Goal: Task Accomplishment & Management: Complete application form

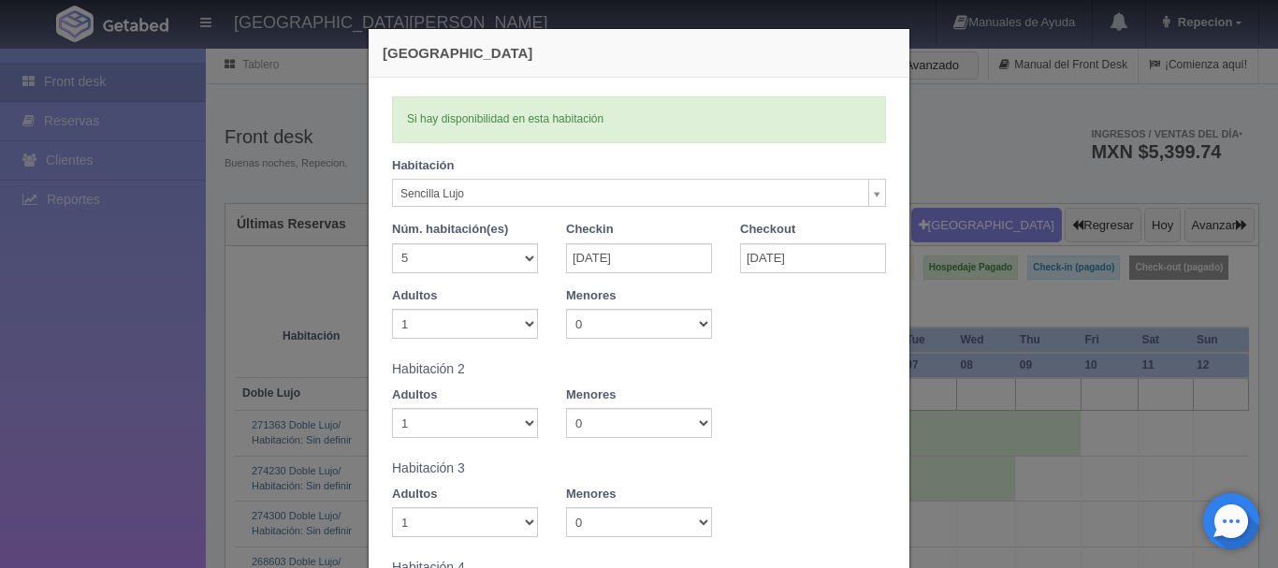
select select "576"
select select "5"
click at [627, 263] on input "[DATE]" at bounding box center [639, 258] width 146 height 30
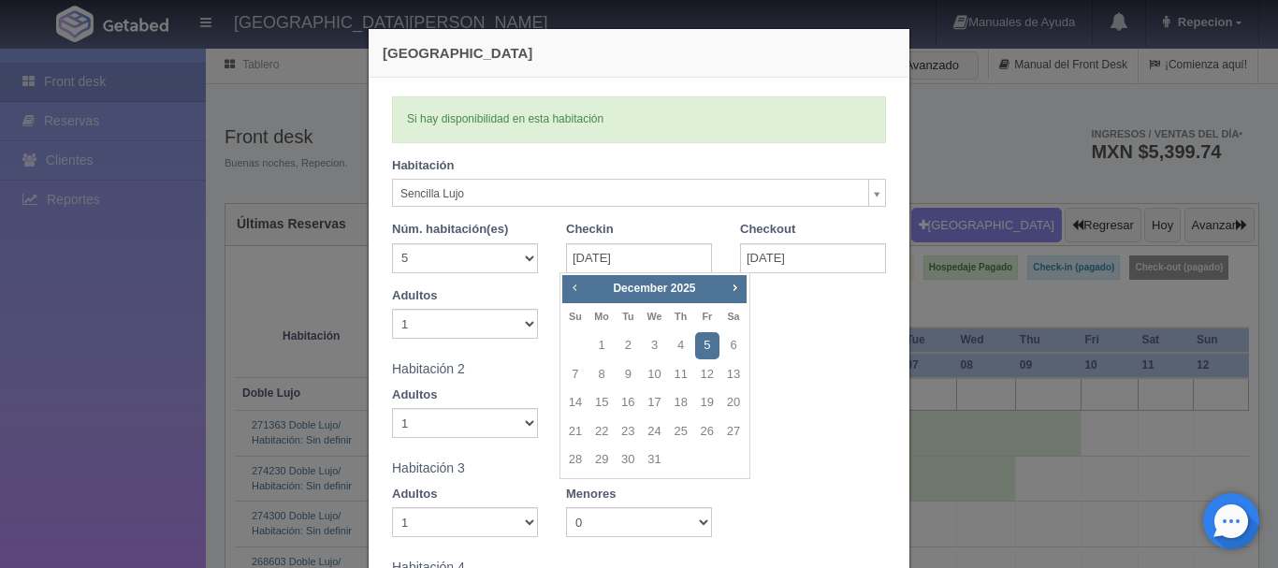
click at [571, 292] on span "Prev" at bounding box center [574, 287] width 15 height 15
checkbox input "false"
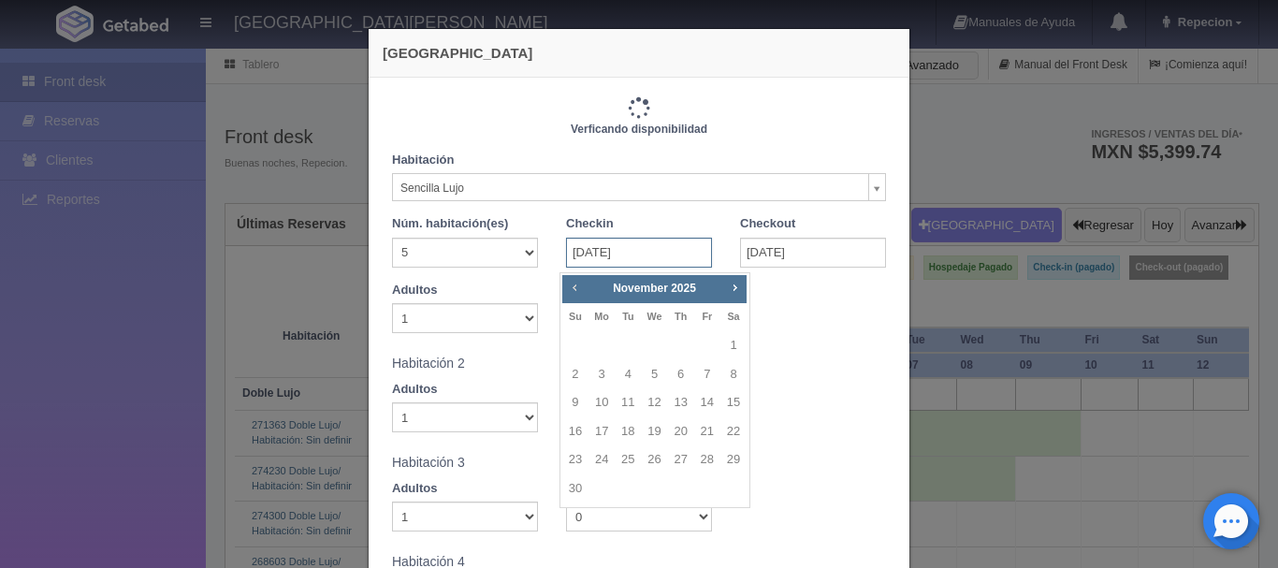
type input "11500.00"
checkbox input "false"
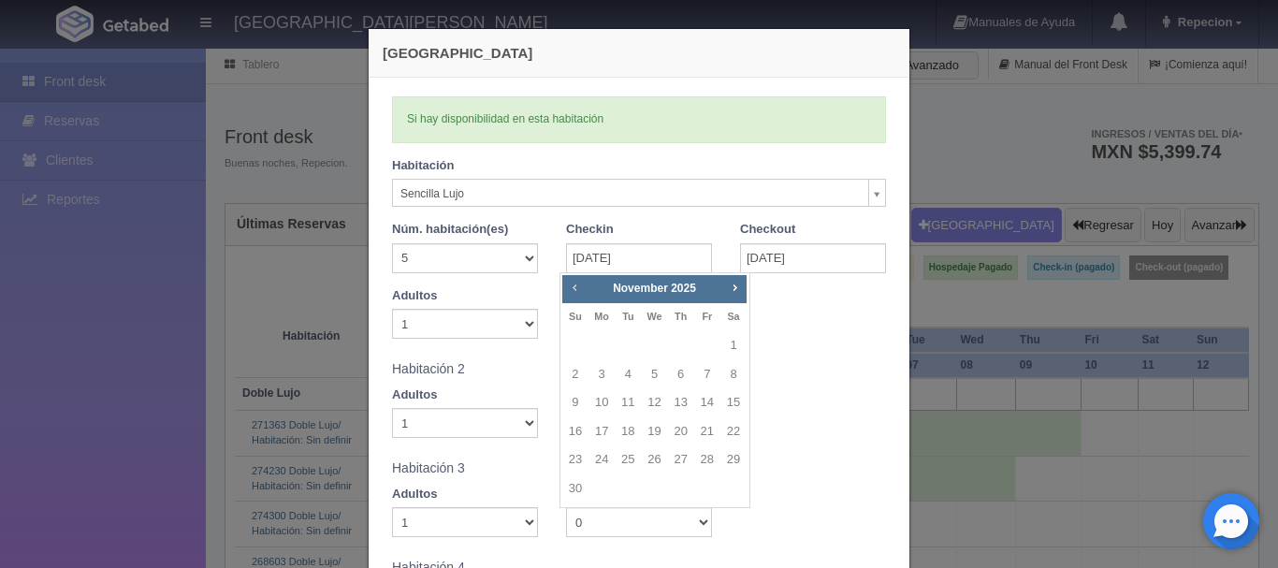
click at [573, 292] on span "Prev" at bounding box center [574, 287] width 15 height 15
checkbox input "false"
type input "11500.00"
checkbox input "false"
click at [650, 435] on link "22" at bounding box center [654, 431] width 24 height 27
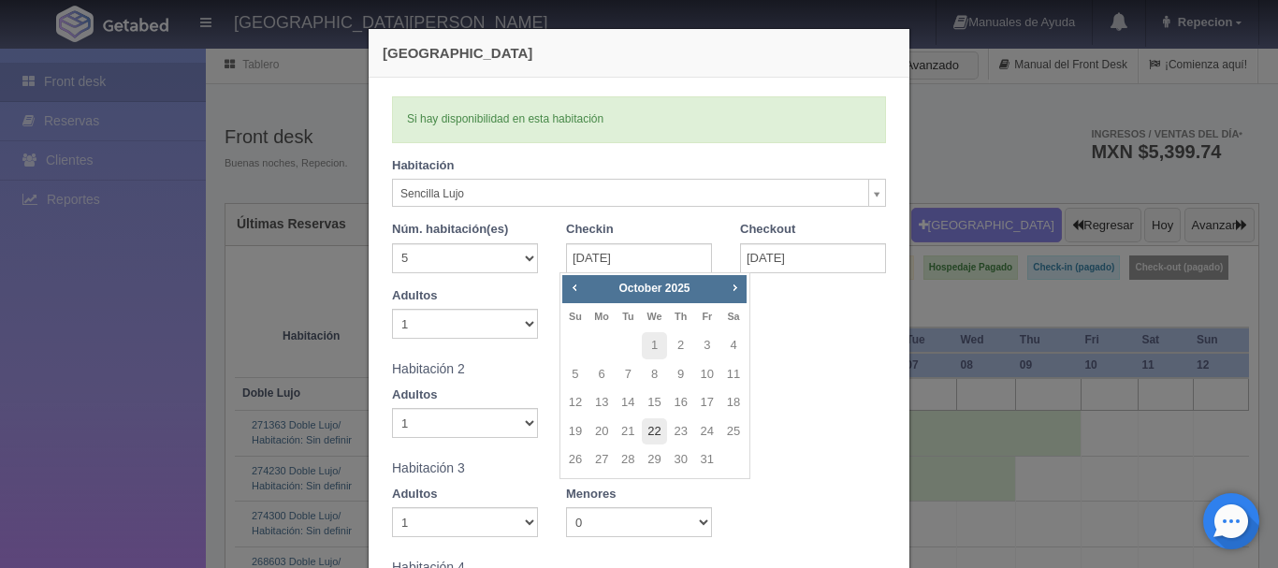
type input "[DATE]"
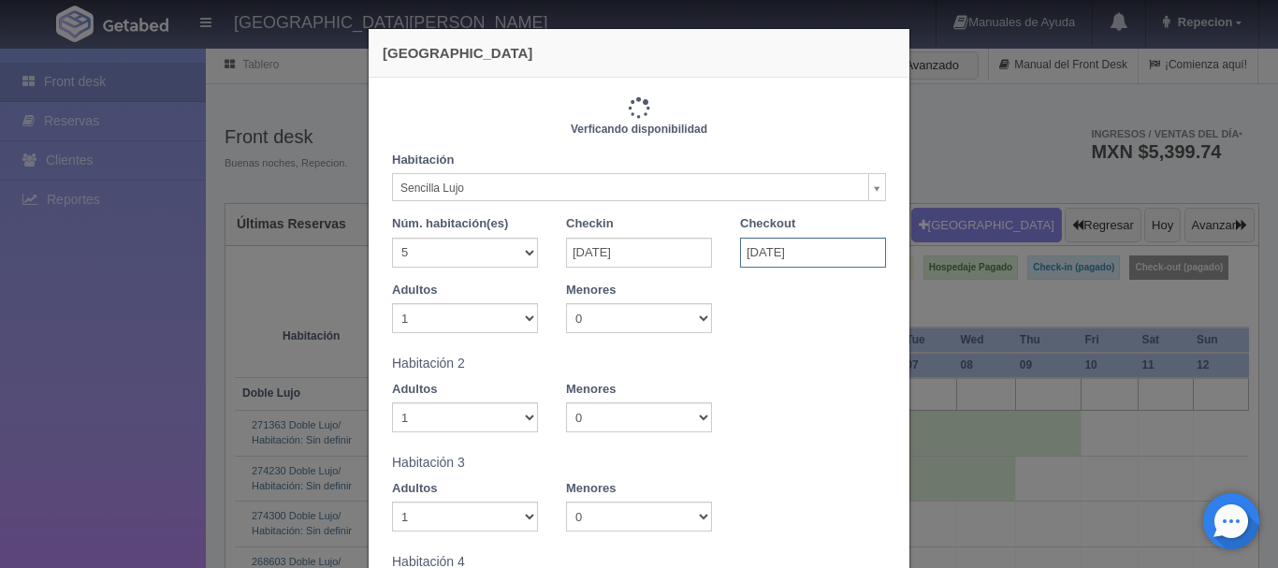
click at [803, 252] on input "[DATE]" at bounding box center [813, 253] width 146 height 30
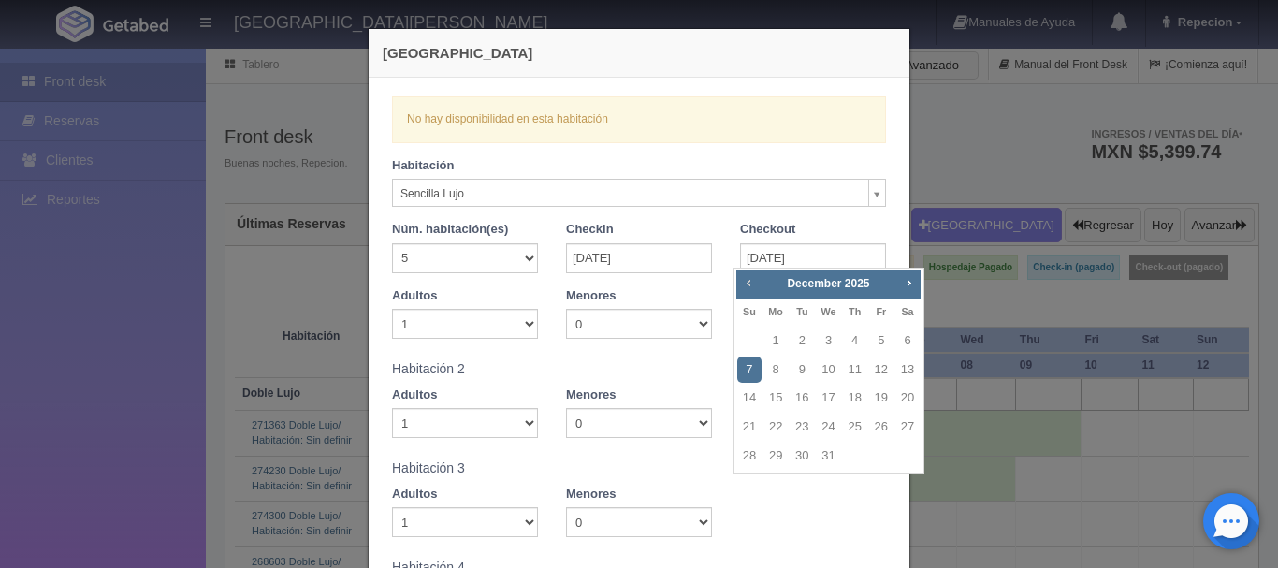
click at [748, 286] on span "Prev" at bounding box center [748, 282] width 15 height 15
click at [747, 285] on span "Prev" at bounding box center [748, 282] width 15 height 15
checkbox input "false"
click at [904, 425] on link "25" at bounding box center [907, 426] width 24 height 27
type input "[DATE]"
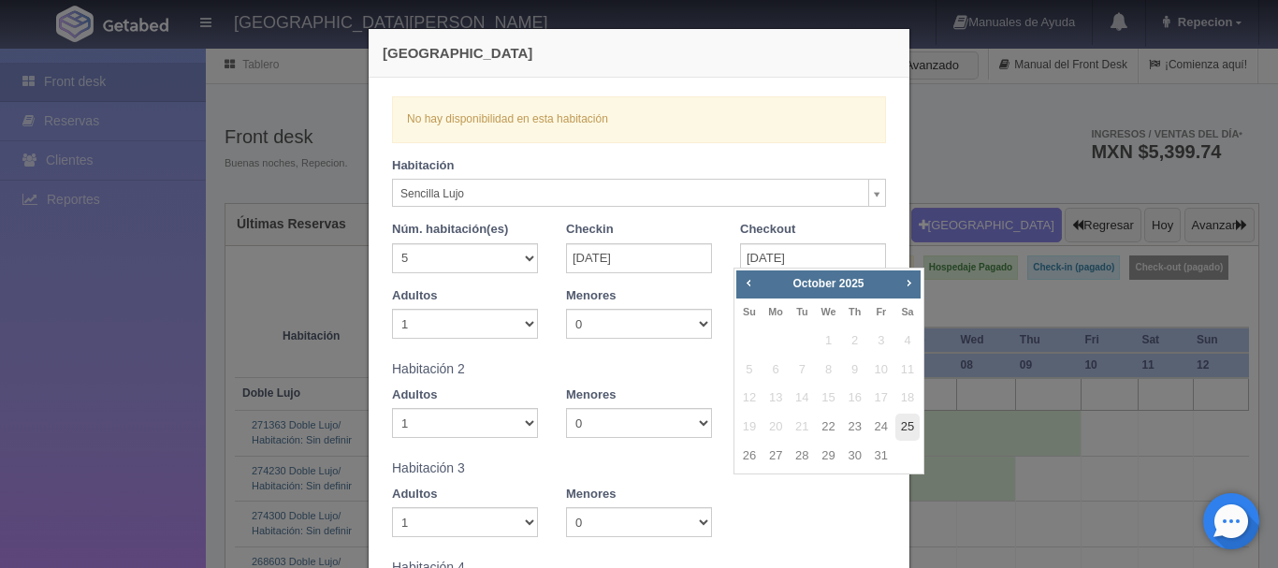
checkbox input "false"
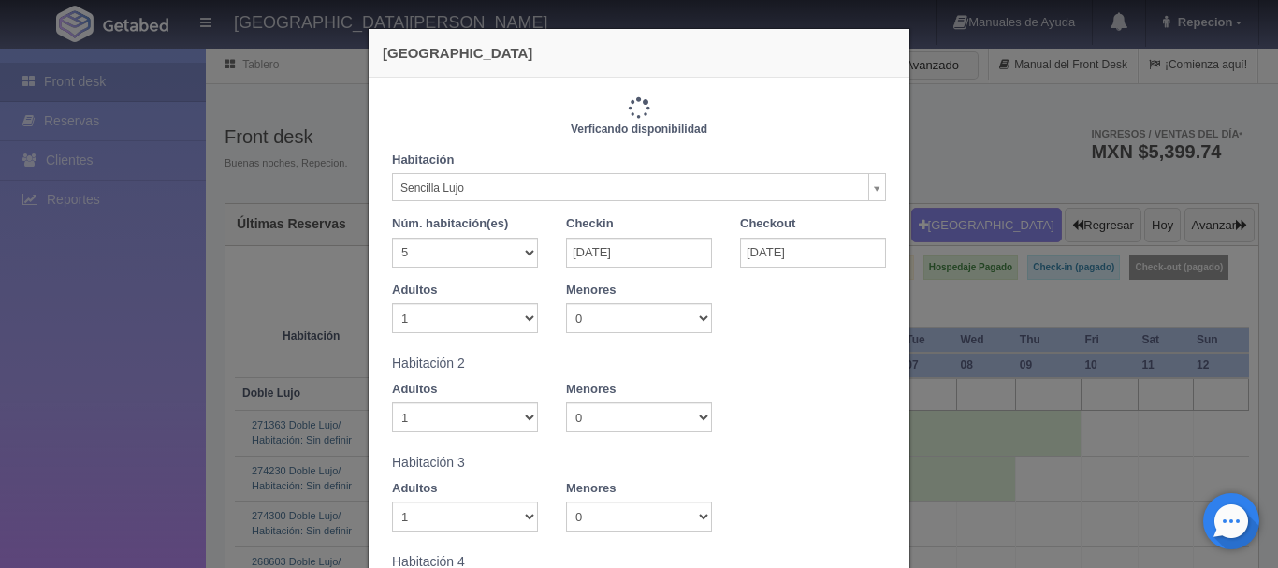
type input "17250.00"
checkbox input "false"
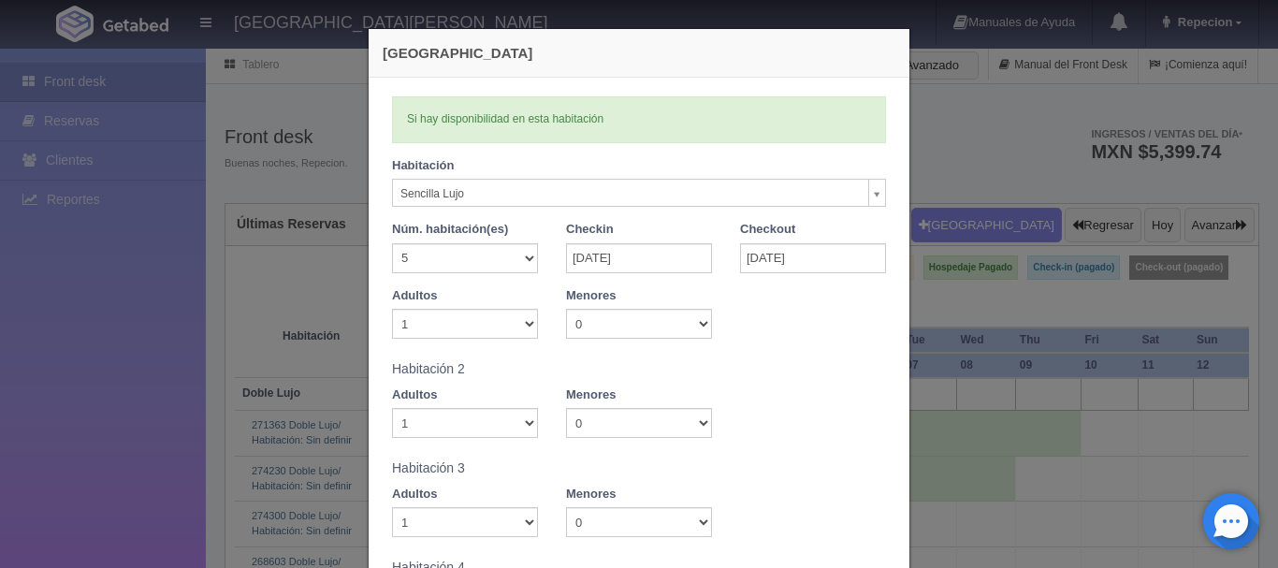
click at [509, 256] on select "1 2 3 4 5 6 7 8 9 10 11 12 13 14 15 16 17 18 19 20" at bounding box center [465, 258] width 146 height 30
select select "1"
click at [392, 243] on select "1 2 3 4 5 6 7 8 9 10 11 12 13 14 15 16 17 18 19 20" at bounding box center [465, 258] width 146 height 30
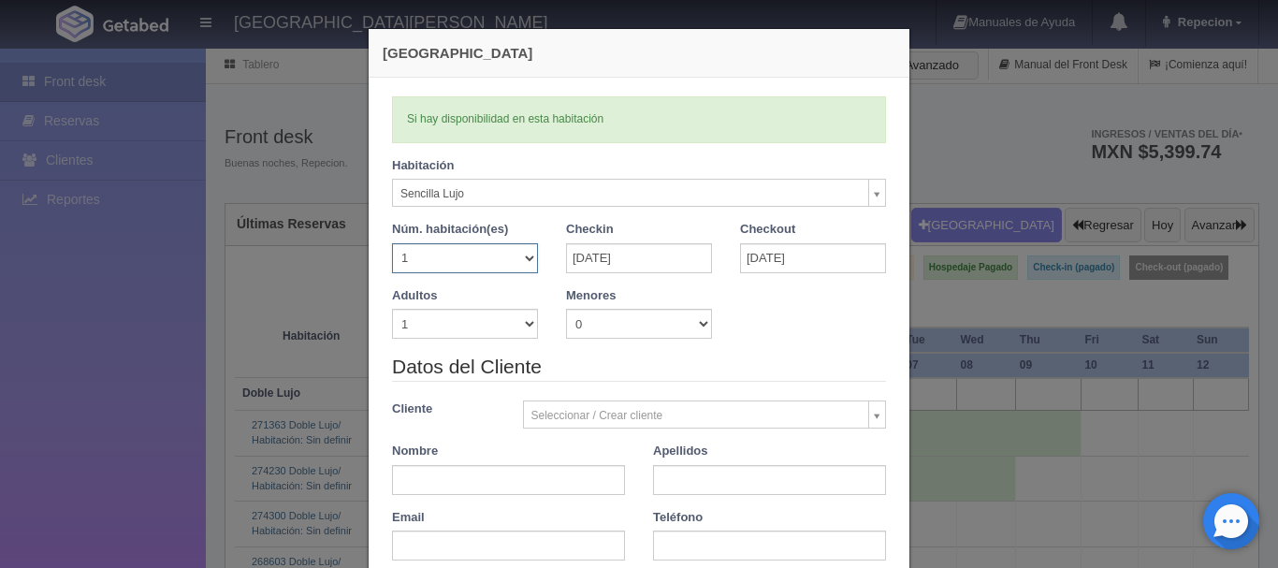
checkbox input "false"
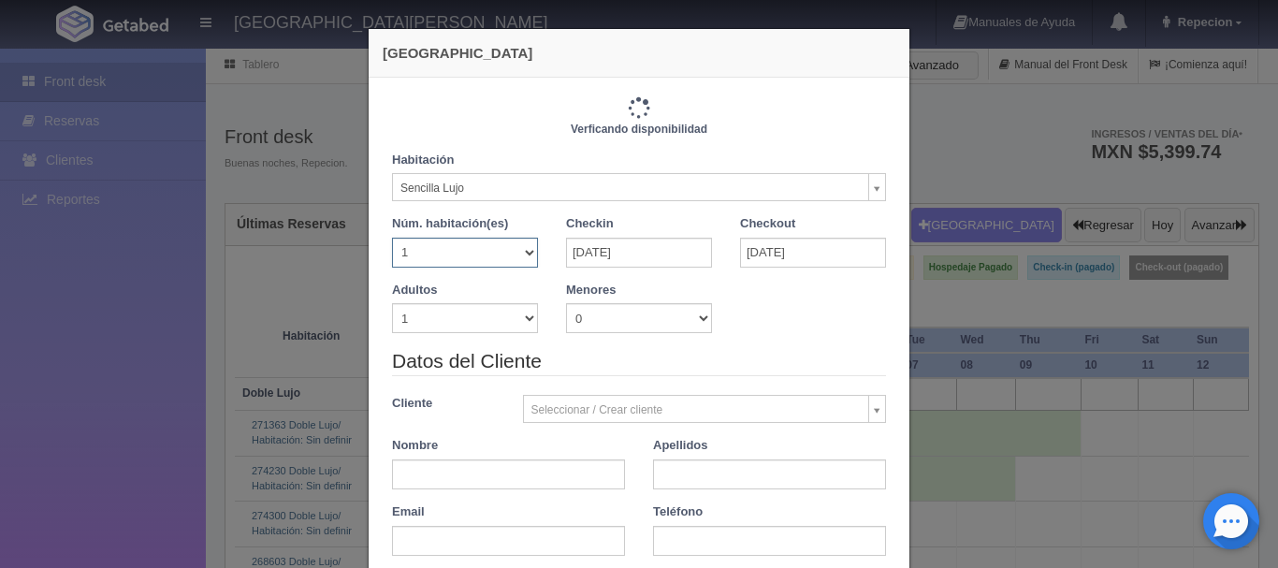
type input "3450.00"
checkbox input "false"
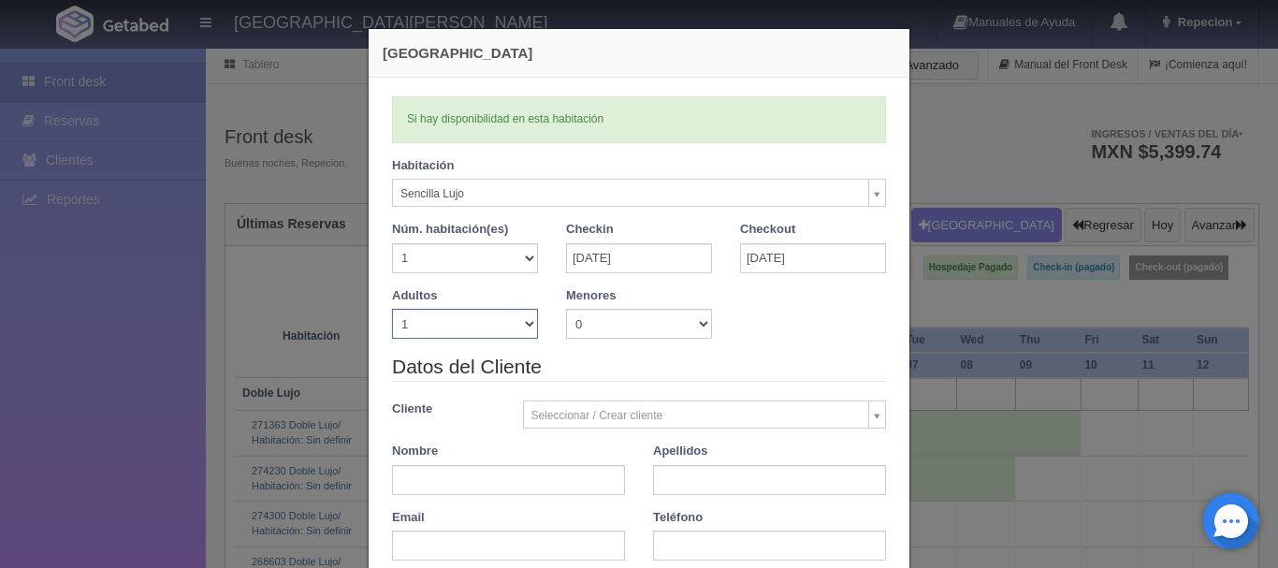
click at [520, 327] on select "1 2 3 4 5 6 7 8 9 10" at bounding box center [465, 324] width 146 height 30
select select "2"
click at [392, 309] on select "1 2 3 4 5 6 7 8 9 10" at bounding box center [465, 324] width 146 height 30
checkbox input "false"
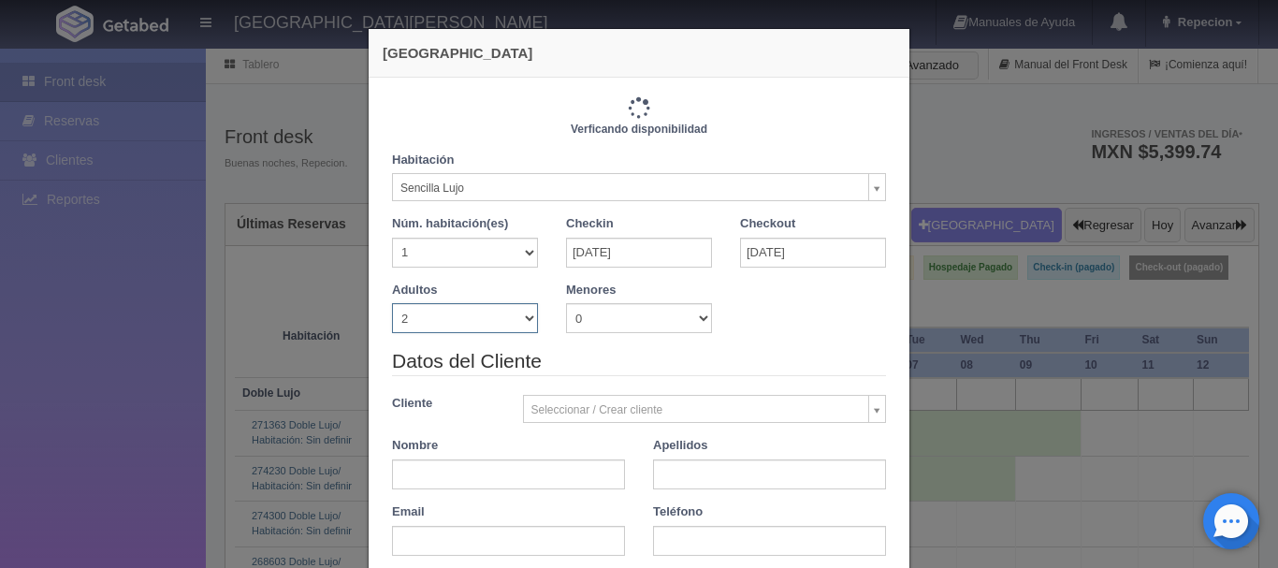
type input "3450.00"
checkbox input "false"
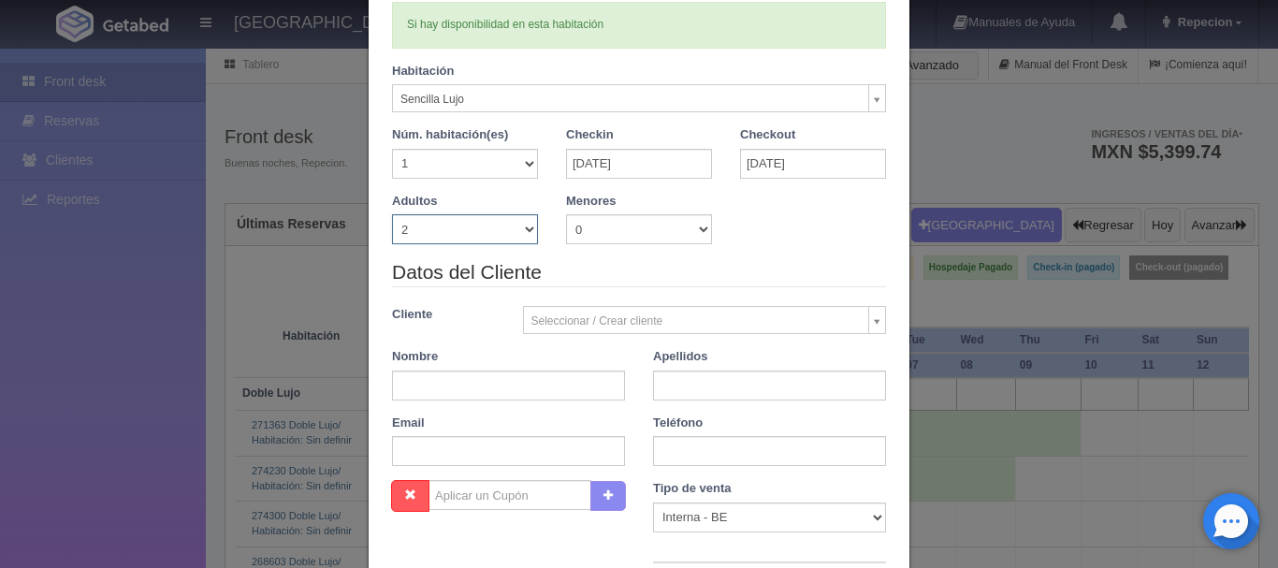
scroll to position [94, 0]
